Goal: Task Accomplishment & Management: Complete application form

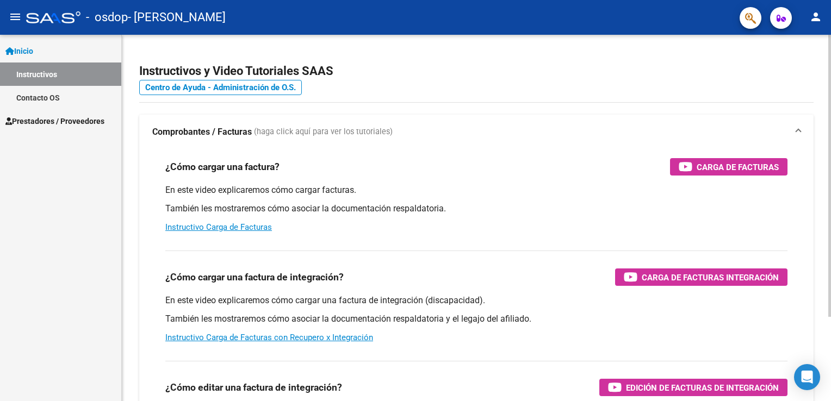
click at [405, 82] on h4 "Centro de Ayuda - Administración de O.S." at bounding box center [476, 88] width 674 height 12
click at [819, 21] on mat-icon "person" at bounding box center [815, 16] width 13 height 13
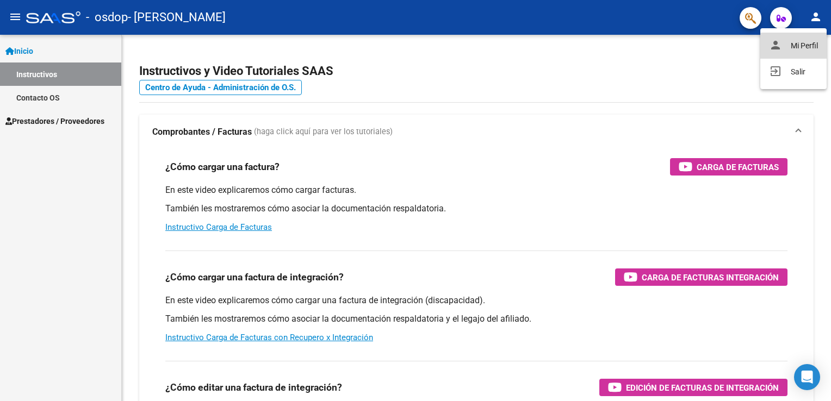
click at [805, 46] on button "person Mi Perfil" at bounding box center [793, 46] width 66 height 26
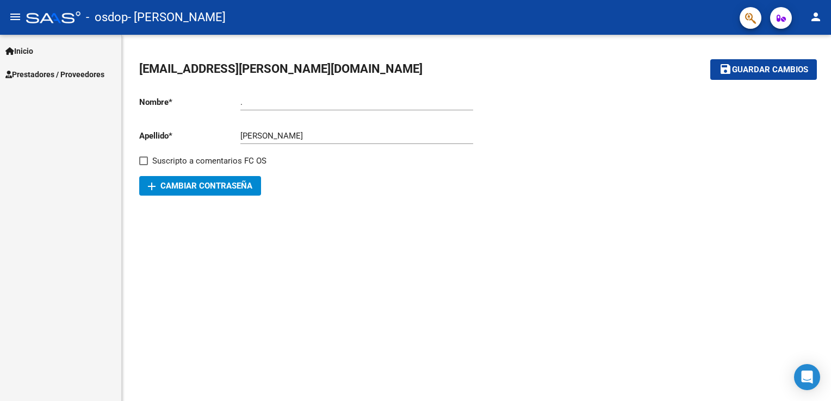
click at [45, 82] on link "Prestadores / Proveedores" at bounding box center [60, 74] width 121 height 23
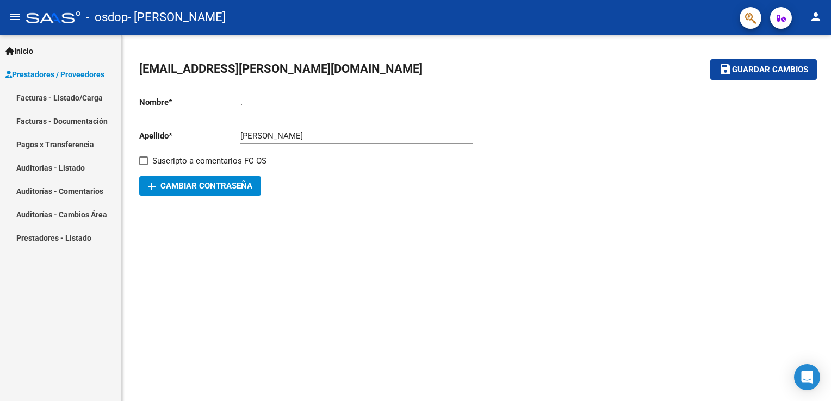
click at [87, 95] on link "Facturas - Listado/Carga" at bounding box center [60, 97] width 121 height 23
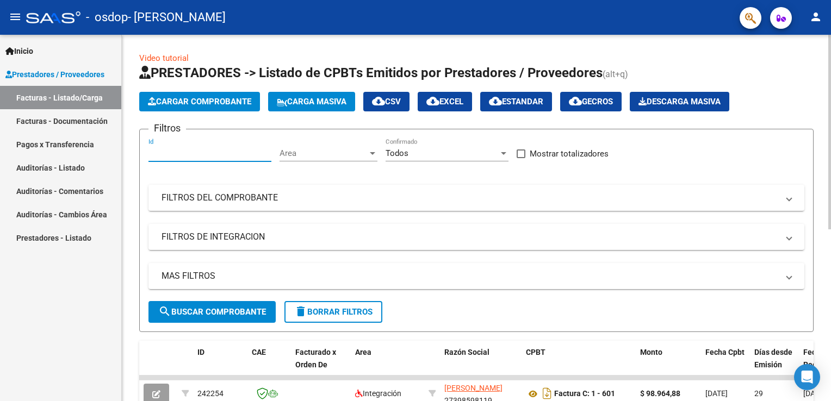
click at [194, 156] on input "Id" at bounding box center [209, 153] width 123 height 10
click at [229, 103] on span "Cargar Comprobante" at bounding box center [199, 102] width 103 height 10
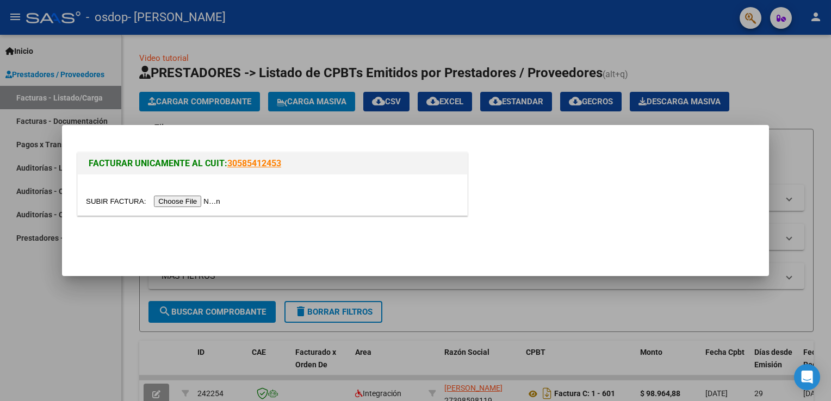
click at [187, 201] on input "file" at bounding box center [155, 201] width 138 height 11
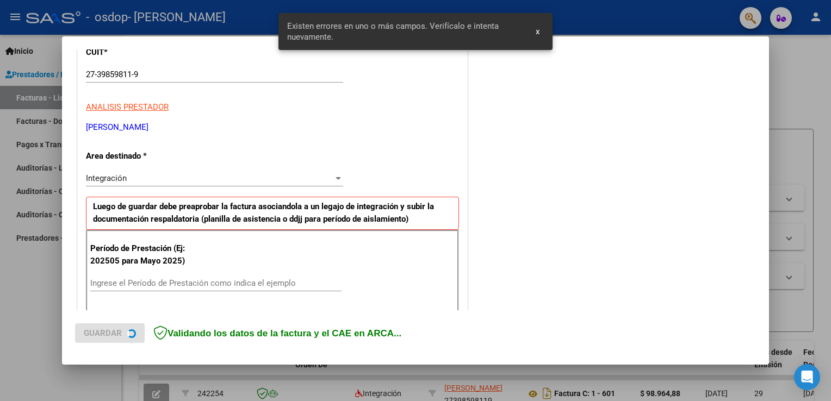
scroll to position [227, 0]
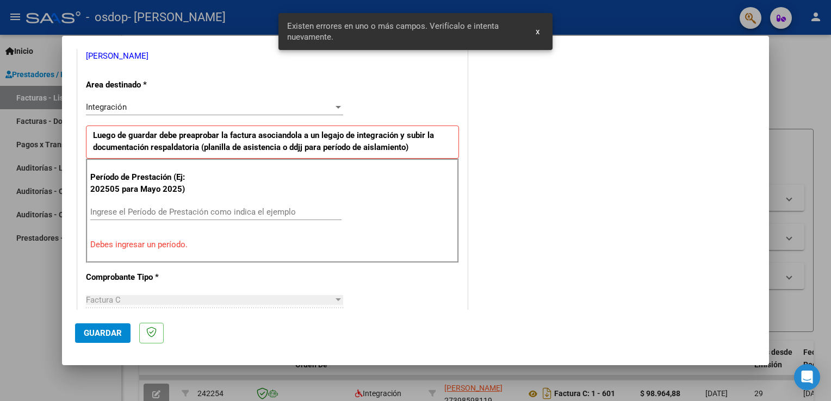
click at [537, 35] on span "x" at bounding box center [538, 32] width 4 height 10
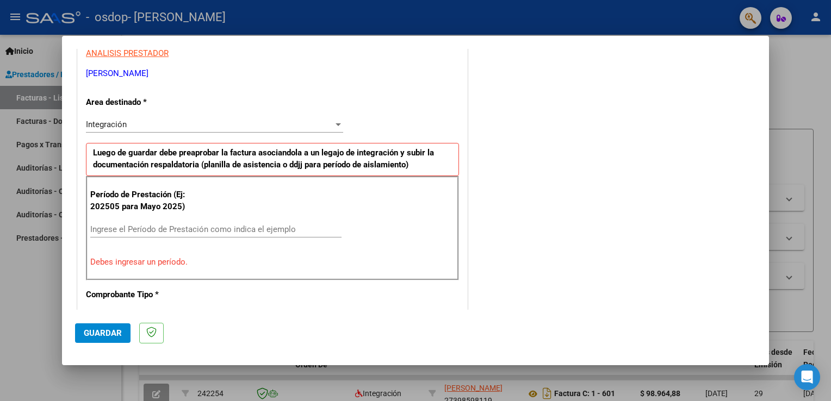
scroll to position [237, 0]
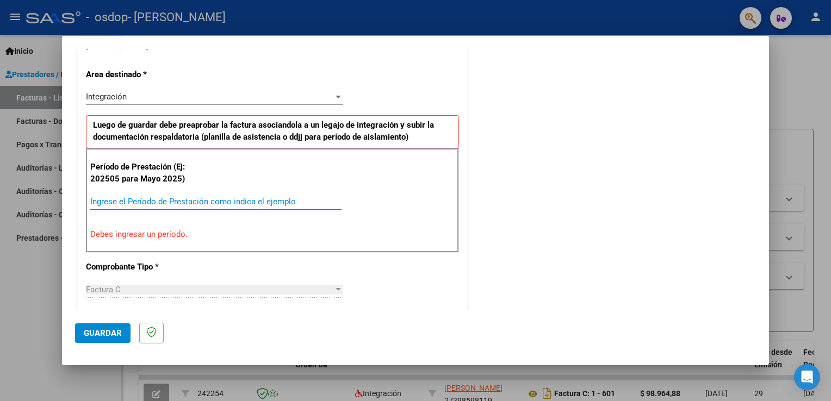
click at [144, 202] on input "Ingrese el Período de Prestación como indica el ejemplo" at bounding box center [215, 202] width 251 height 10
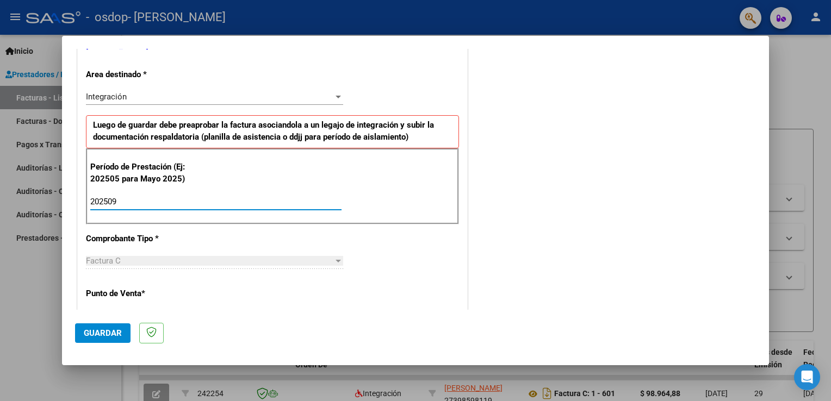
type input "202509"
click at [337, 96] on div at bounding box center [337, 97] width 5 height 3
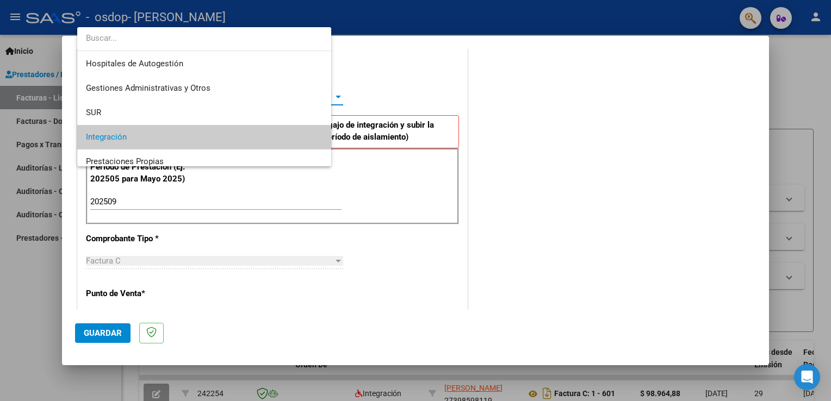
scroll to position [40, 0]
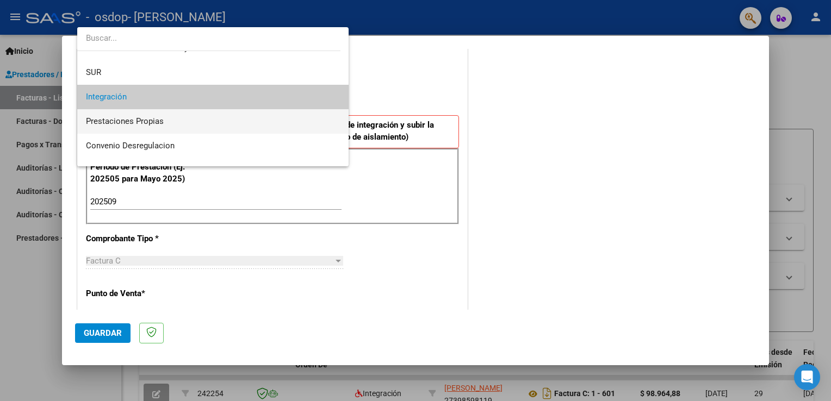
click at [320, 115] on span "Prestaciones Propias" at bounding box center [213, 121] width 254 height 24
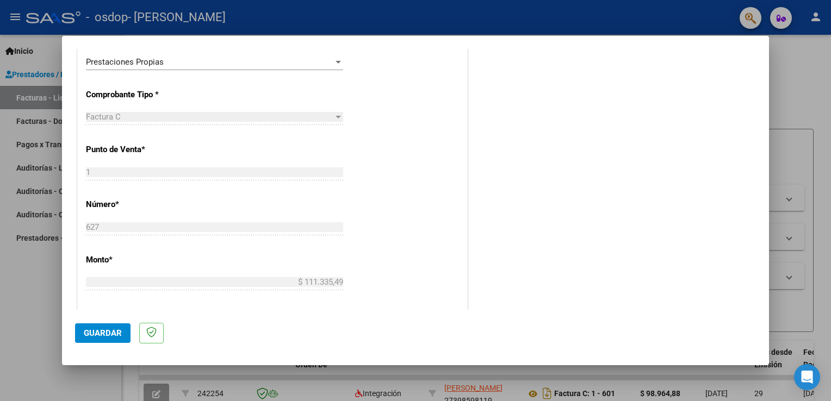
scroll to position [253, 0]
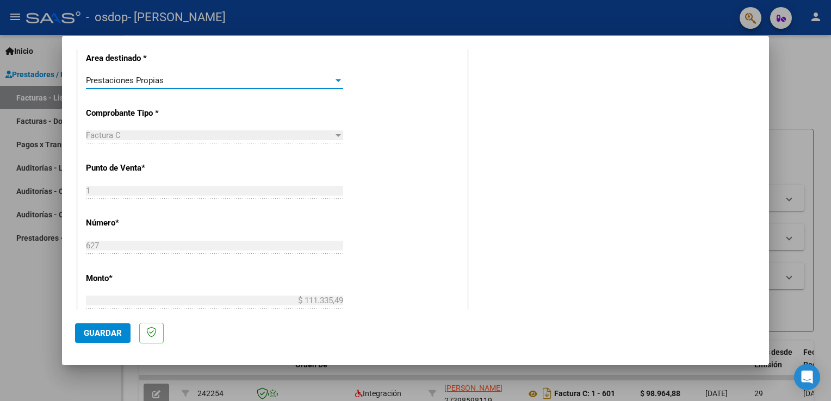
click at [330, 82] on div "Prestaciones Propias" at bounding box center [209, 81] width 247 height 10
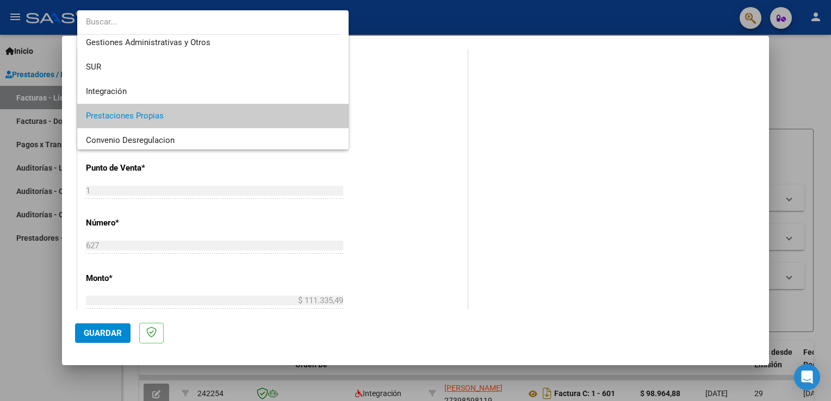
scroll to position [20, 0]
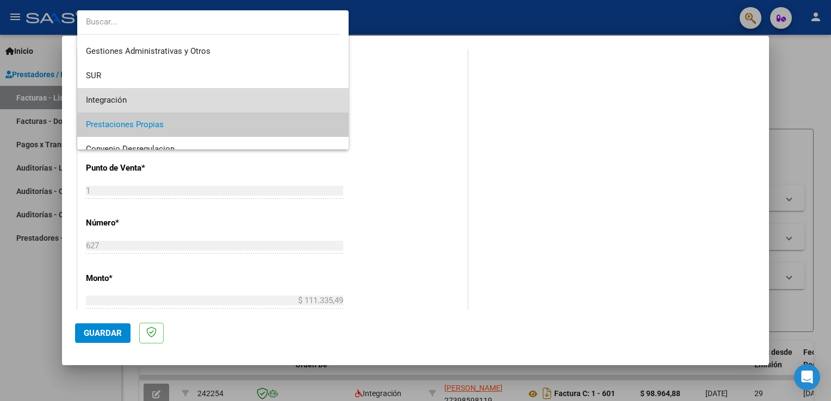
click at [265, 99] on span "Integración" at bounding box center [213, 100] width 254 height 24
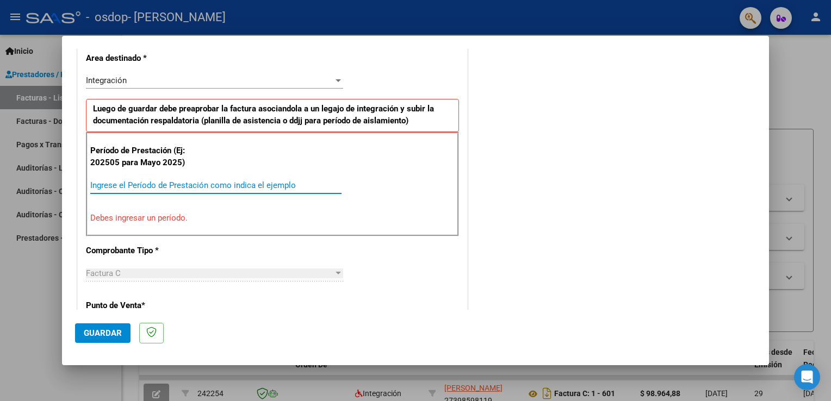
click at [245, 183] on input "Ingrese el Período de Prestación como indica el ejemplo" at bounding box center [215, 186] width 251 height 10
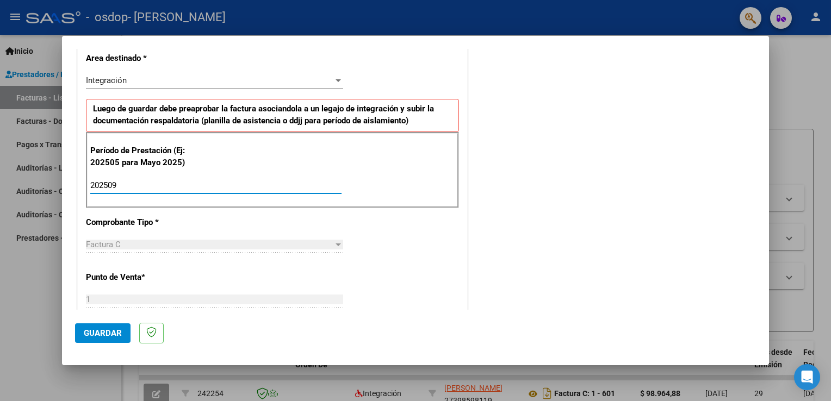
type input "202509"
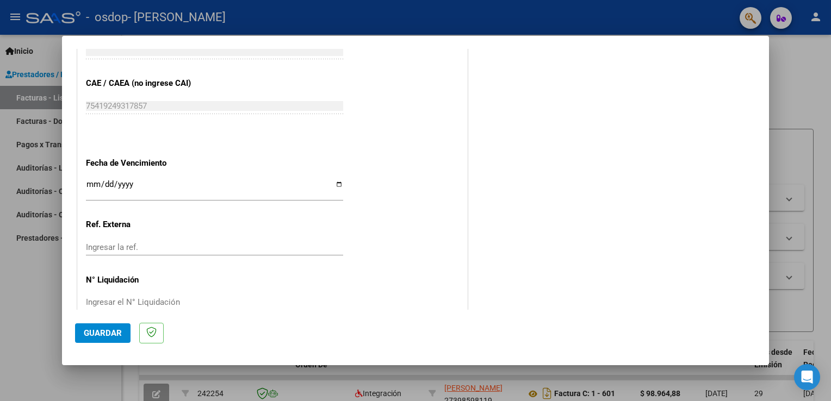
scroll to position [676, 0]
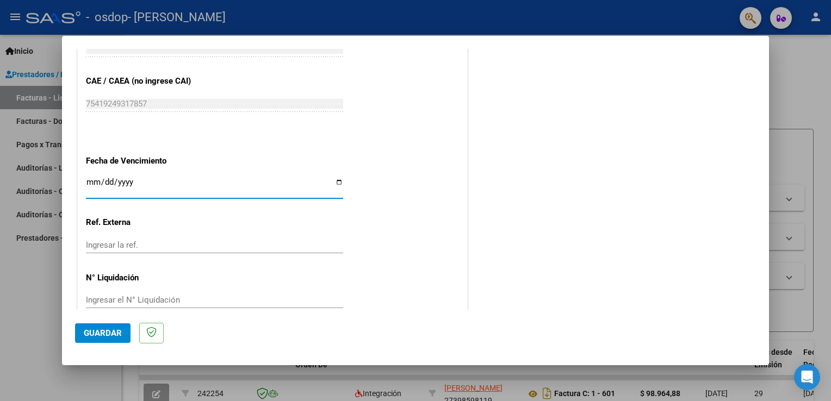
click at [333, 185] on input "Ingresar la fecha" at bounding box center [214, 186] width 257 height 17
click at [335, 182] on input "Ingresar la fecha" at bounding box center [214, 186] width 257 height 17
type input "[DATE]"
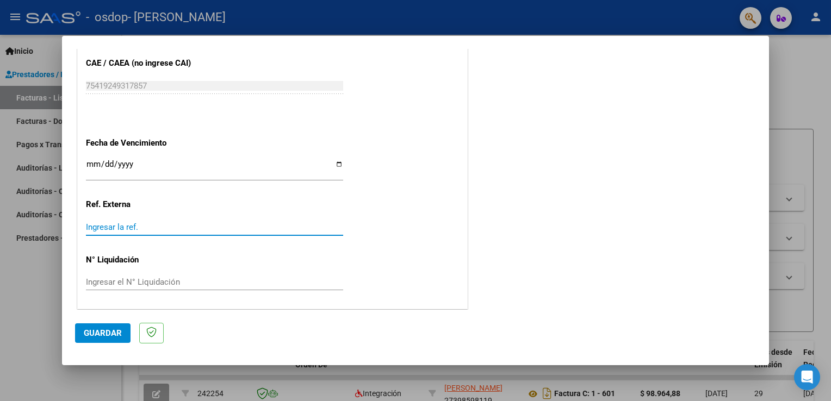
click at [226, 229] on input "Ingresar la ref." at bounding box center [214, 227] width 257 height 10
click at [94, 335] on span "Guardar" at bounding box center [103, 333] width 38 height 10
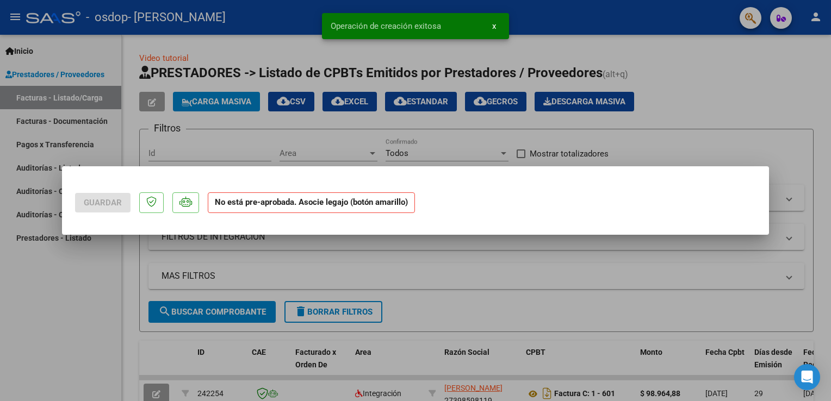
scroll to position [0, 0]
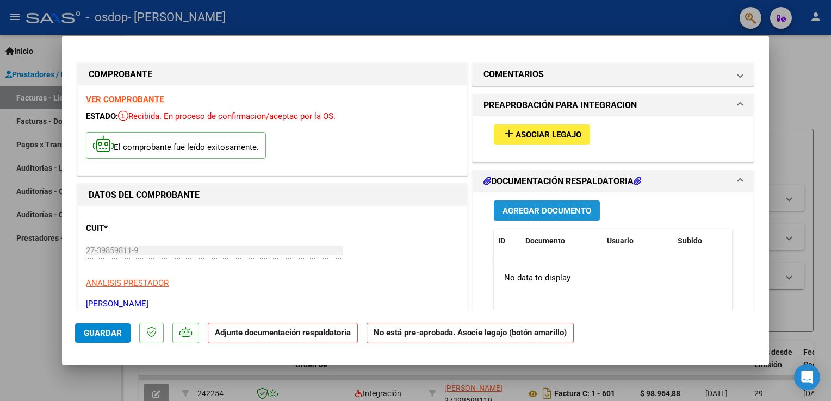
click at [552, 212] on span "Agregar Documento" at bounding box center [546, 211] width 89 height 10
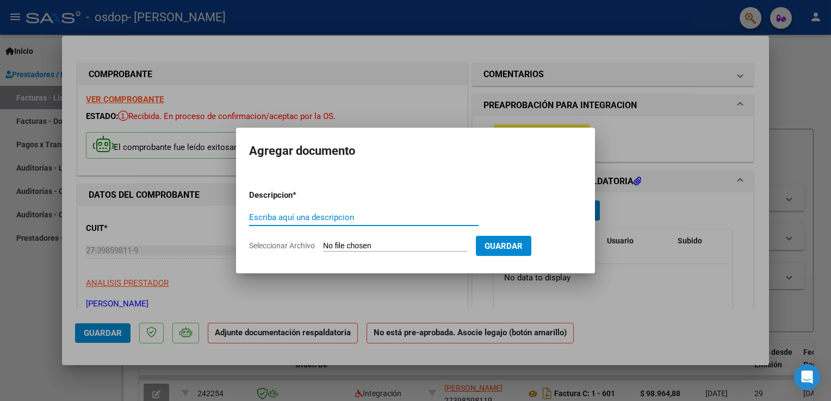
click at [409, 215] on input "Escriba aquí una descripcion" at bounding box center [363, 218] width 229 height 10
type input "PLANILLA ASISTENCIA"
click at [402, 239] on form "Descripcion * PLANILLA ASISTENCIA Escriba aquí una descripcion Seleccionar Arch…" at bounding box center [415, 220] width 333 height 79
click at [329, 243] on input "Seleccionar Archivo" at bounding box center [395, 246] width 144 height 10
type input "C:\fakepath\septiembre [GEOGRAPHIC_DATA]pdf"
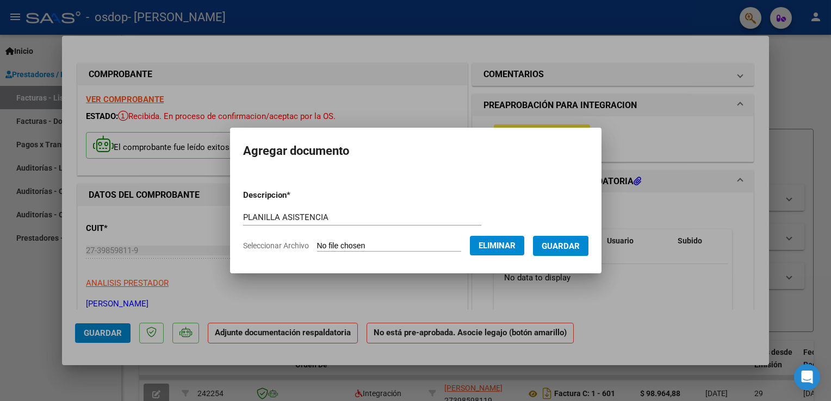
click at [552, 249] on span "Guardar" at bounding box center [561, 246] width 38 height 10
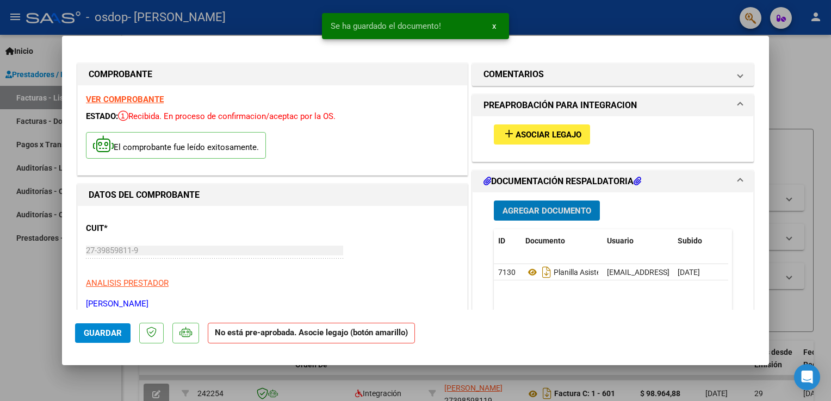
click at [539, 211] on span "Agregar Documento" at bounding box center [546, 211] width 89 height 10
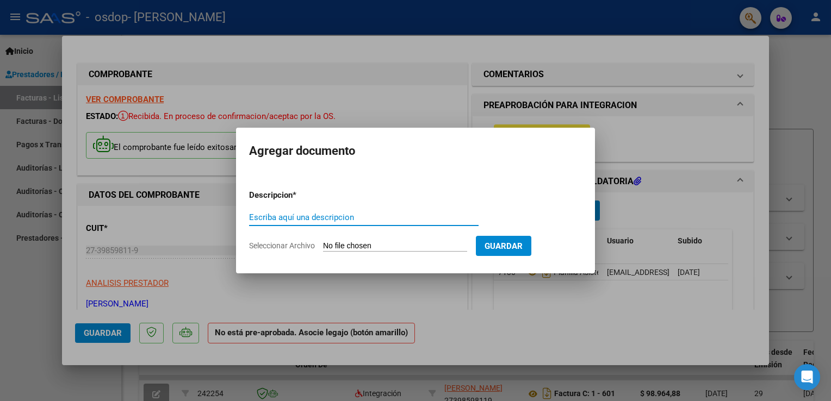
click at [429, 220] on input "Escriba aquí una descripcion" at bounding box center [363, 218] width 229 height 10
type input "AUTORIZACION"
click at [415, 246] on input "Seleccionar Archivo" at bounding box center [395, 246] width 144 height 10
type input "C:\fakepath\autorizacion 2025.png"
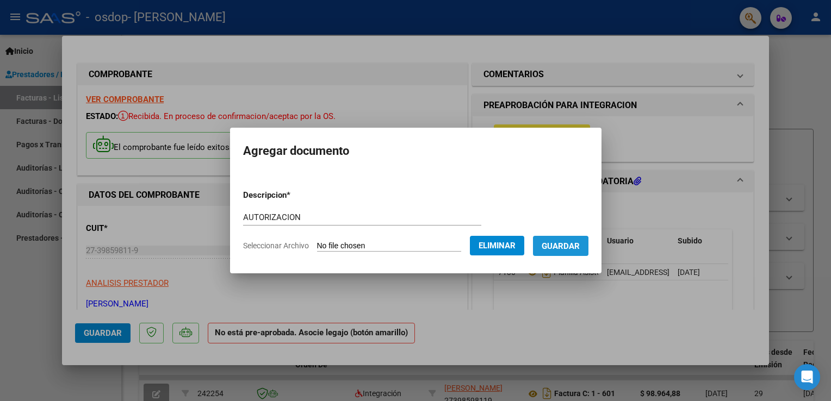
click at [558, 247] on span "Guardar" at bounding box center [561, 246] width 38 height 10
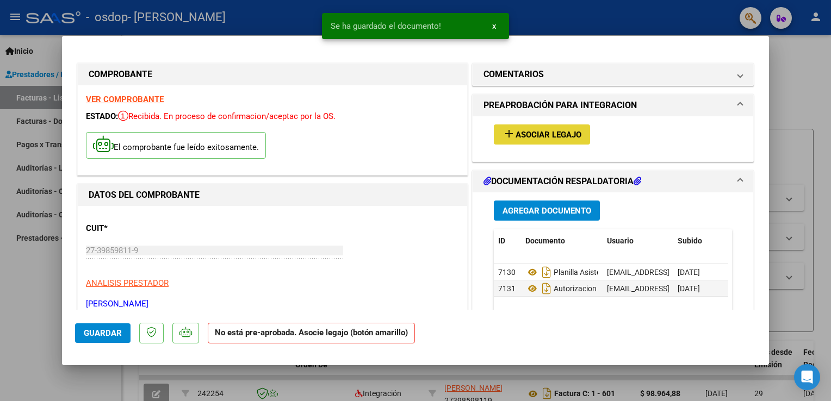
click at [559, 126] on button "add Asociar Legajo" at bounding box center [542, 135] width 96 height 20
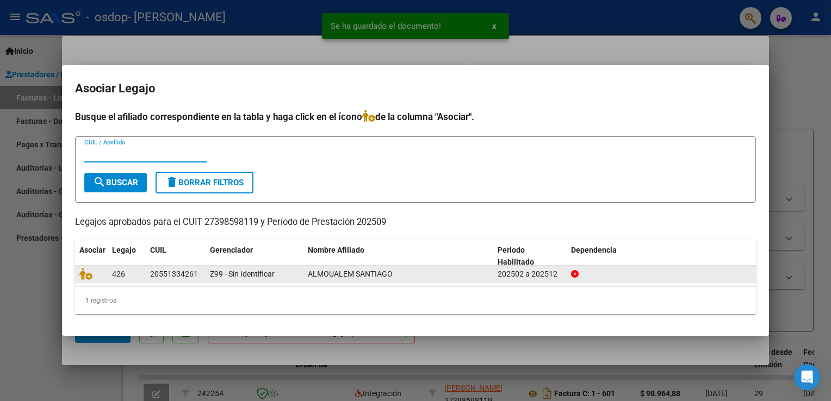
click at [196, 275] on div "20551334261" at bounding box center [174, 274] width 48 height 13
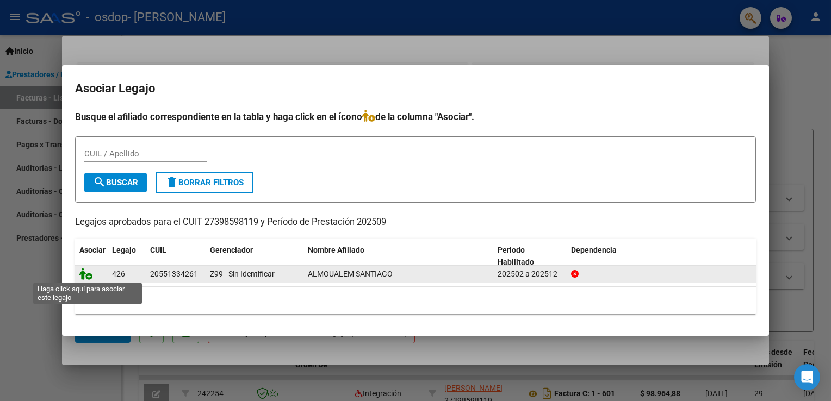
click at [85, 277] on icon at bounding box center [85, 274] width 13 height 12
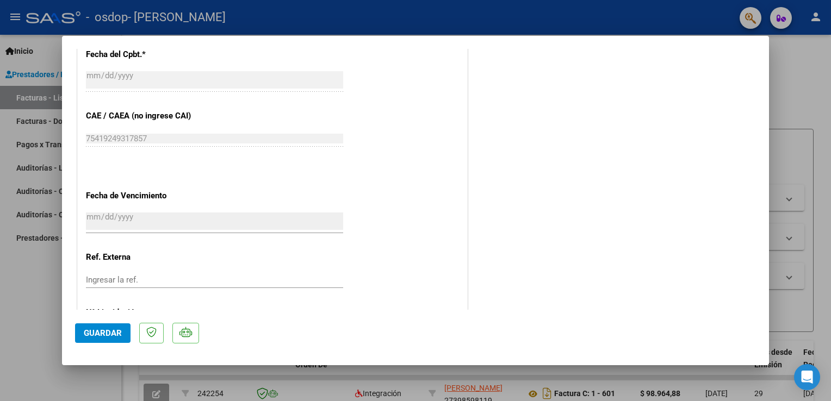
scroll to position [711, 0]
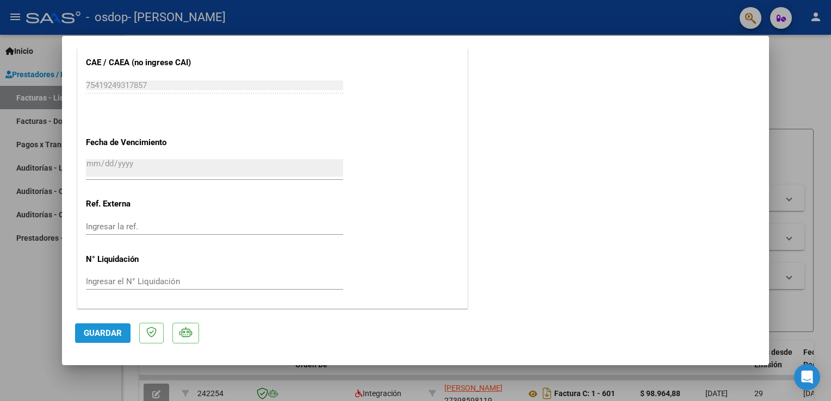
click at [96, 334] on span "Guardar" at bounding box center [103, 333] width 38 height 10
click at [115, 335] on span "Guardar" at bounding box center [103, 333] width 38 height 10
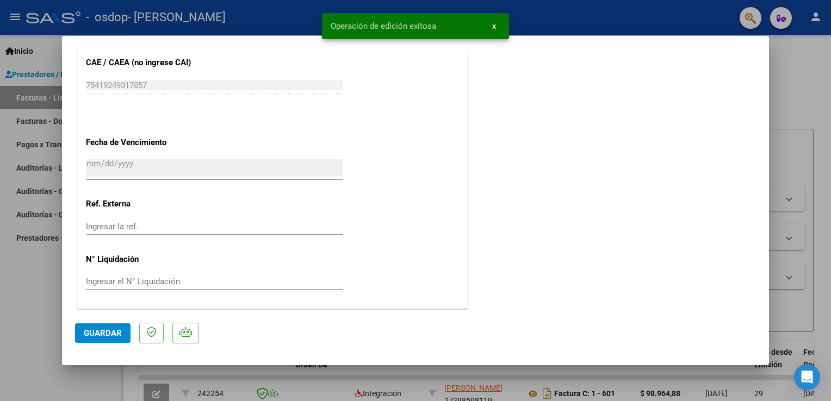
click at [791, 96] on div at bounding box center [415, 200] width 831 height 401
type input "$ 0,00"
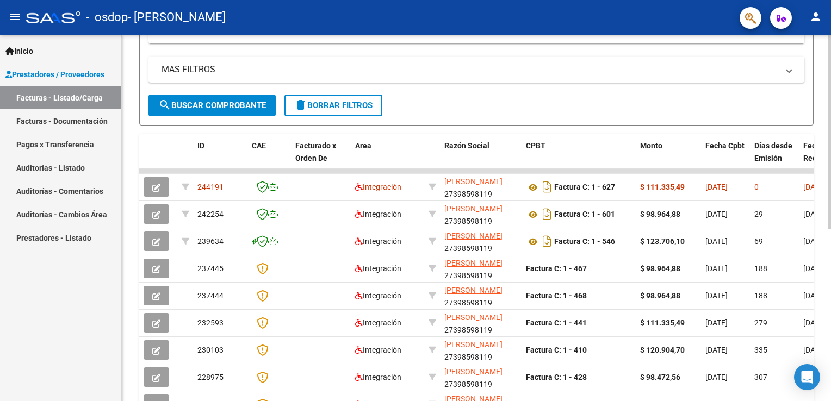
scroll to position [215, 0]
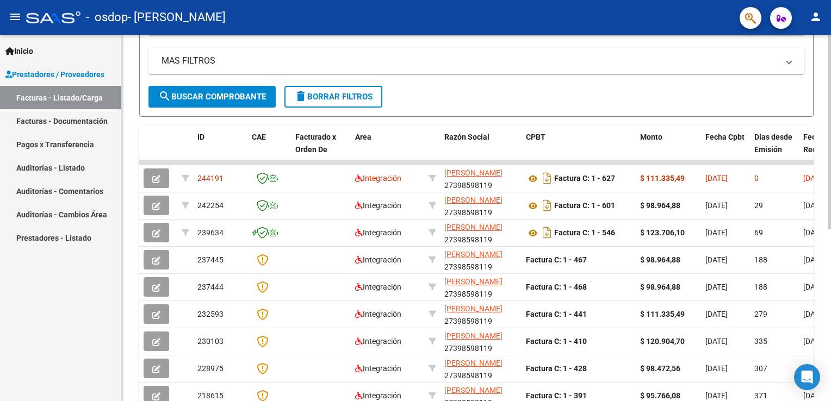
click at [830, 221] on html "menu - osdop - [PERSON_NAME] person Inicio Instructivos Contacto OS Prestadores…" at bounding box center [415, 200] width 831 height 401
